Goal: Task Accomplishment & Management: Use online tool/utility

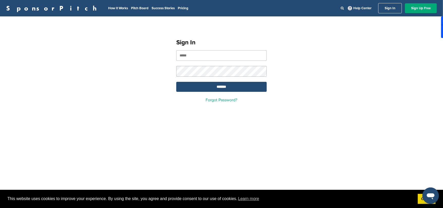
click at [192, 54] on input "email" at bounding box center [221, 55] width 90 height 11
drag, startPoint x: 217, startPoint y: 56, endPoint x: 160, endPoint y: 53, distance: 57.1
click at [160, 53] on div "**********" at bounding box center [221, 69] width 443 height 92
paste input "**********"
type input "**********"
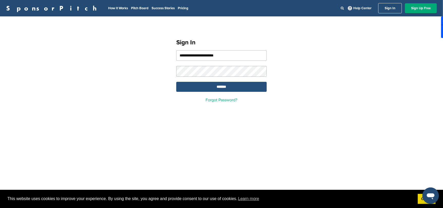
click at [219, 87] on input "*******" at bounding box center [221, 87] width 90 height 10
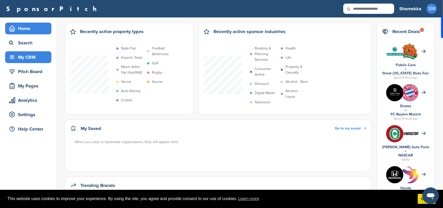
click at [24, 55] on div "My CRM" at bounding box center [30, 57] width 44 height 9
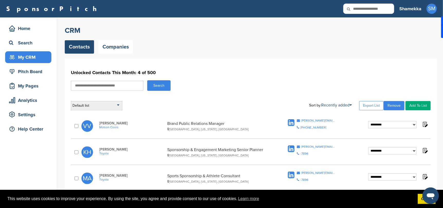
click at [117, 104] on div "Default list" at bounding box center [96, 105] width 51 height 9
click at [237, 87] on div "Search" at bounding box center [251, 85] width 360 height 11
click at [128, 85] on input "text" at bounding box center [107, 86] width 72 height 10
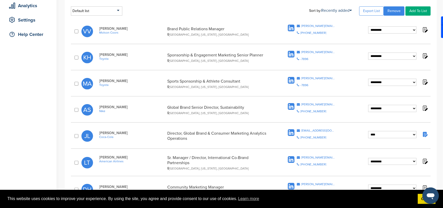
scroll to position [51, 0]
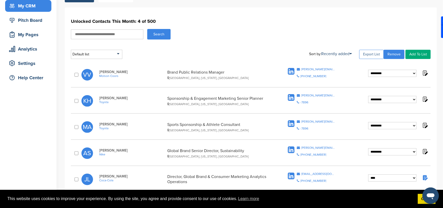
click at [372, 54] on link "Export List" at bounding box center [371, 54] width 24 height 9
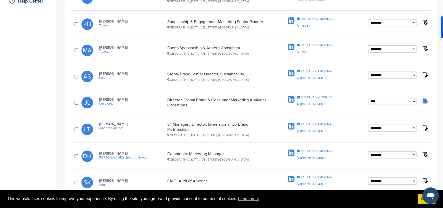
scroll to position [0, 0]
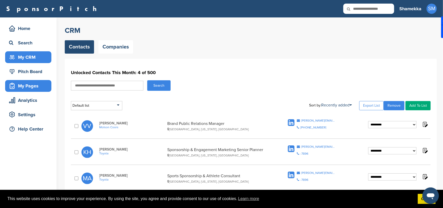
click at [25, 85] on div "My Pages" at bounding box center [30, 85] width 44 height 9
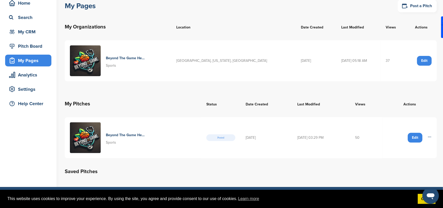
scroll to position [51, 0]
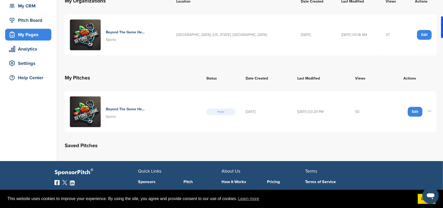
click at [121, 108] on h4 "Beyond The Game Health Events And Workshops" at bounding box center [126, 110] width 40 height 6
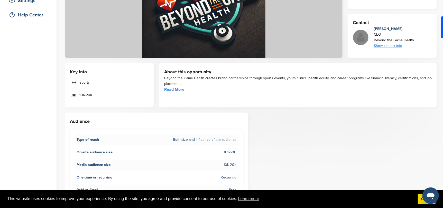
scroll to position [154, 0]
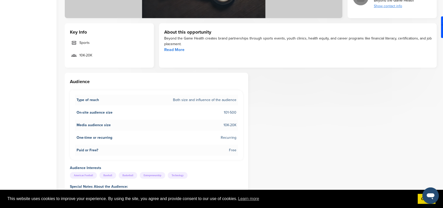
click at [175, 48] on link "Read More" at bounding box center [174, 49] width 20 height 5
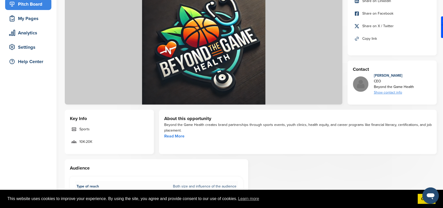
scroll to position [0, 0]
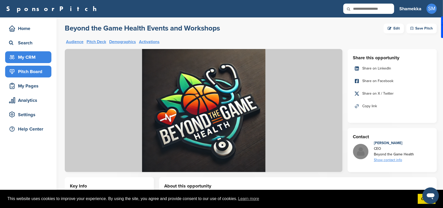
click at [23, 55] on div "My CRM" at bounding box center [30, 57] width 44 height 9
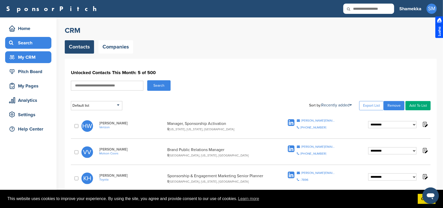
click at [28, 41] on div "Search" at bounding box center [30, 42] width 44 height 9
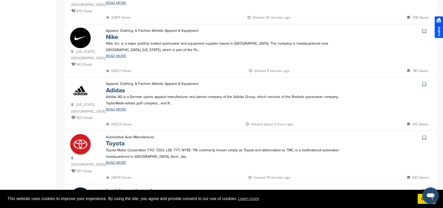
scroll to position [205, 0]
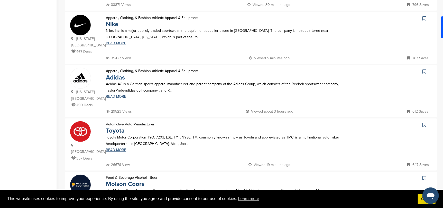
click at [112, 74] on link "Adidas" at bounding box center [115, 77] width 19 height 7
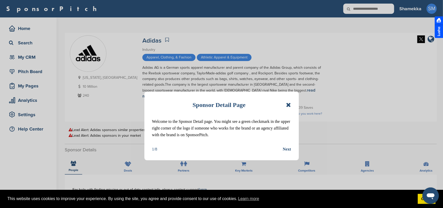
click at [287, 104] on icon at bounding box center [288, 105] width 5 height 6
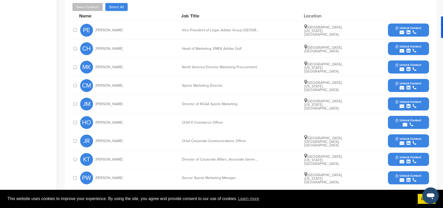
scroll to position [154, 0]
